Goal: Task Accomplishment & Management: Use online tool/utility

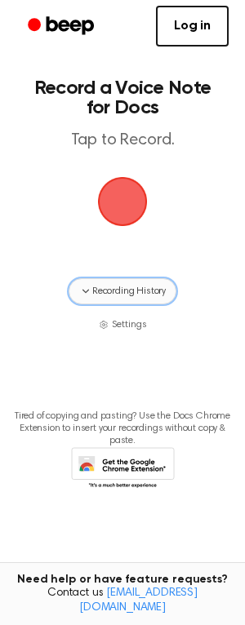
click at [126, 303] on button "Recording History" at bounding box center [123, 291] width 108 height 26
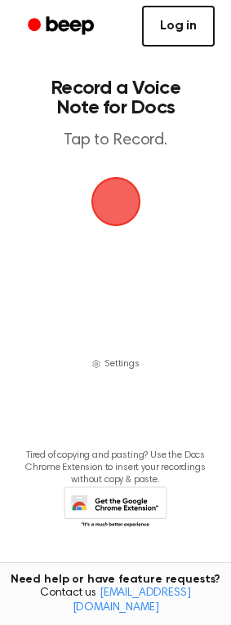
click at [157, 28] on link "Log in" at bounding box center [178, 26] width 73 height 41
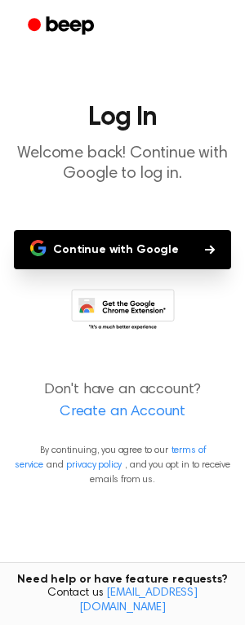
click at [161, 240] on button "Continue with Google" at bounding box center [122, 249] width 217 height 39
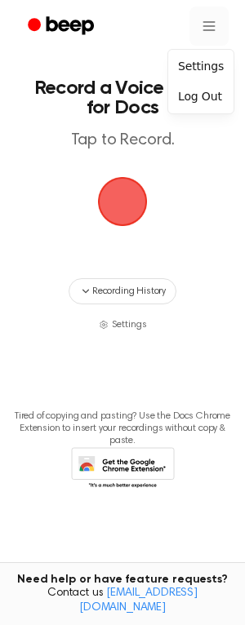
click at [218, 30] on html "Record a Voice Note for Docs Tap to Record. Recording History Settings Tired of…" at bounding box center [122, 312] width 245 height 625
click at [204, 30] on html "Record a Voice Note for Docs Tap to Record. Recording History Settings Tired of…" at bounding box center [122, 312] width 245 height 625
click at [204, 24] on html "Record a Voice Note for Docs Tap to Record. Recording History Settings Tired of…" at bounding box center [122, 312] width 245 height 625
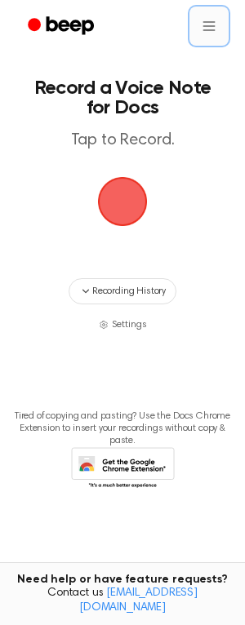
click at [204, 24] on html "Record a Voice Note for Docs Tap to Record. Recording History Settings Tired of…" at bounding box center [122, 312] width 245 height 625
